Goal: Navigation & Orientation: Find specific page/section

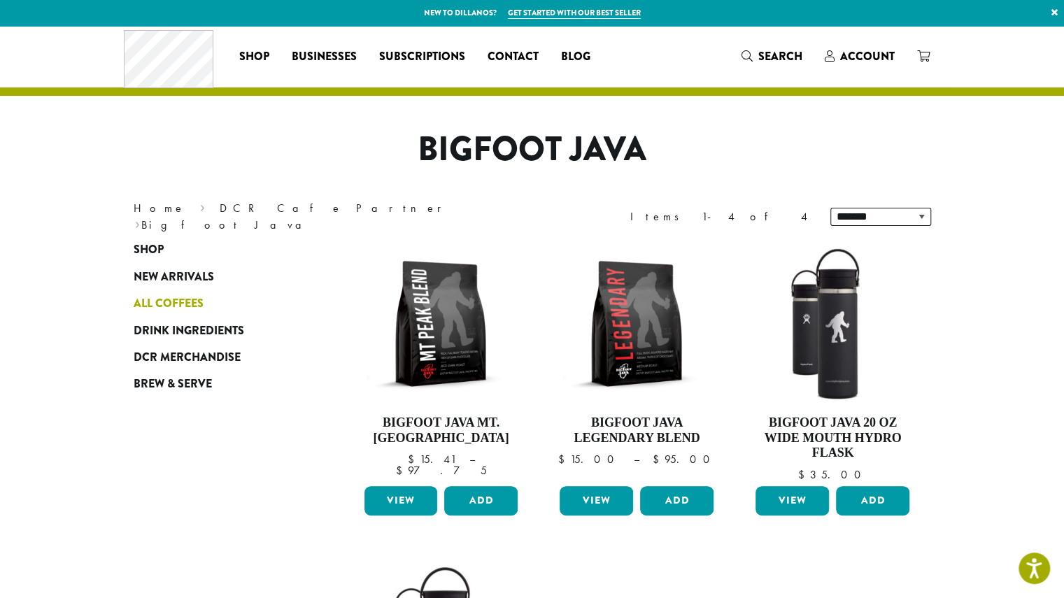
click at [195, 295] on span "All Coffees" at bounding box center [169, 303] width 70 height 17
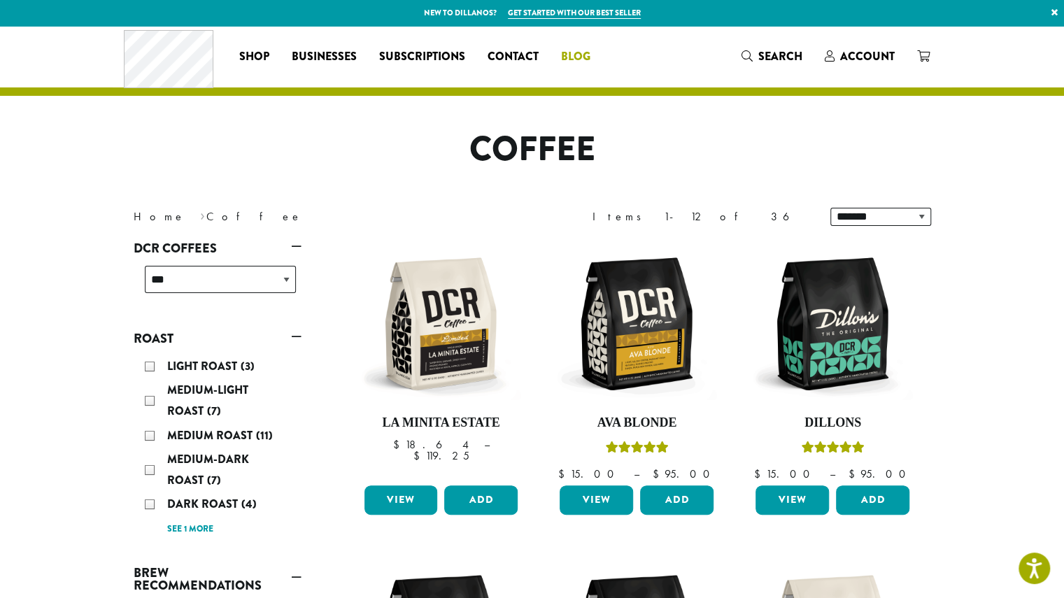
click at [568, 52] on span "Blog" at bounding box center [575, 56] width 29 height 17
